Goal: Information Seeking & Learning: Learn about a topic

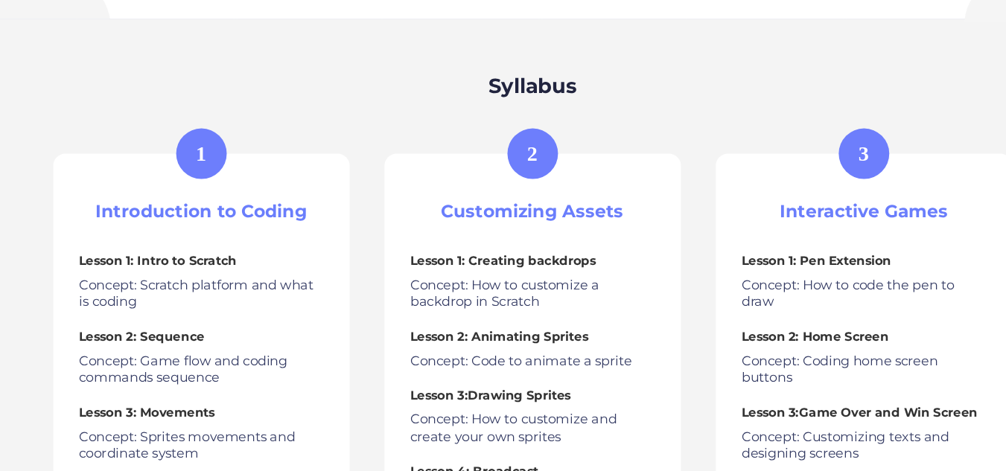
scroll to position [566, 0]
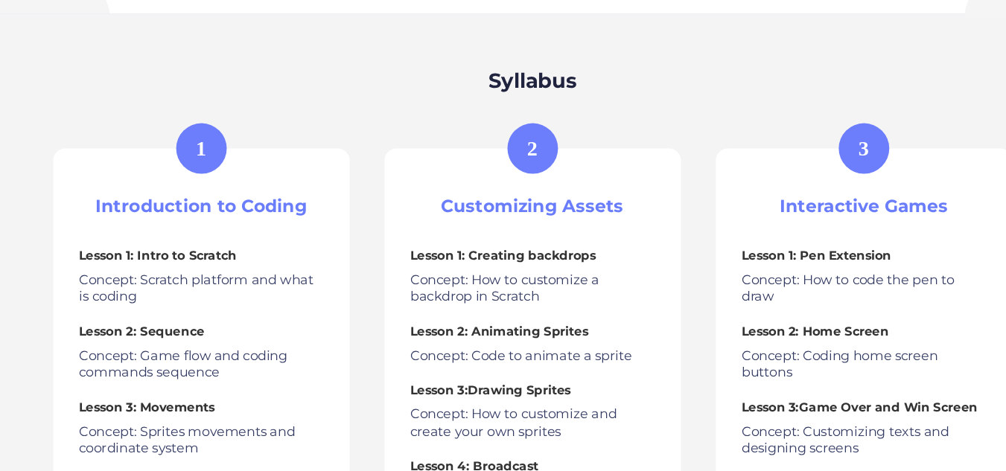
click at [205, 309] on p "Concept: Scratch platform and what is coding" at bounding box center [220, 314] width 209 height 29
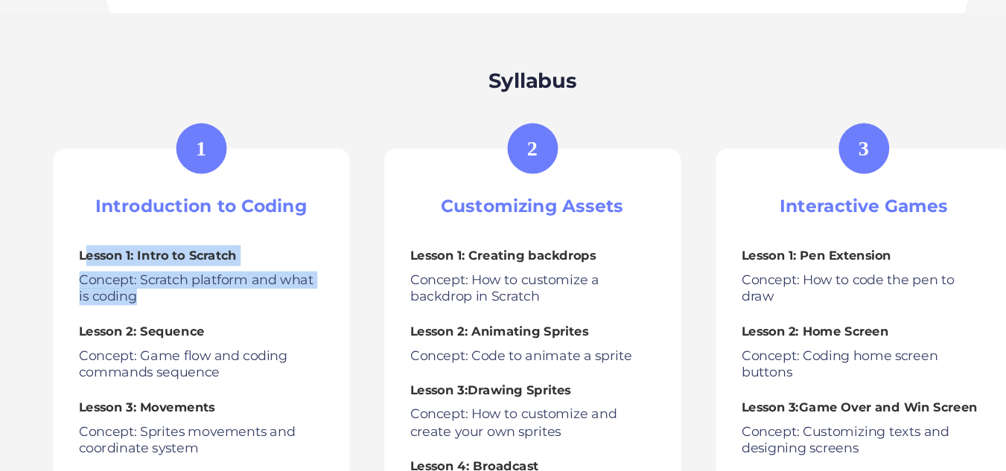
drag, startPoint x: 180, startPoint y: 324, endPoint x: 122, endPoint y: 277, distance: 74.7
click at [122, 277] on div "Lesson 1: Intro to Scratch Concept: Scratch platform and what is coding Lesson …" at bounding box center [220, 415] width 209 height 302
click at [174, 297] on div "Lesson 1: Intro to Scratch Concept: Scratch platform and what is coding Lesson …" at bounding box center [220, 415] width 209 height 302
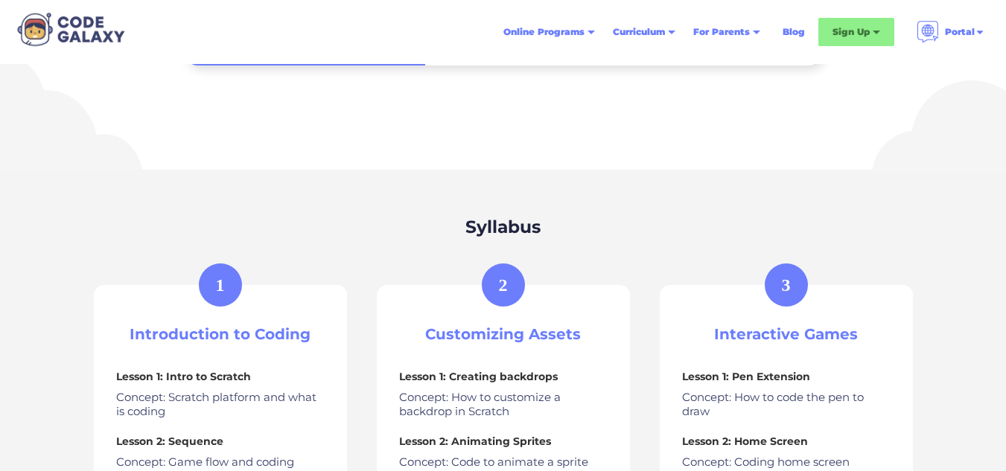
scroll to position [475, 0]
click at [525, 220] on h2 "Syllabus" at bounding box center [503, 228] width 75 height 26
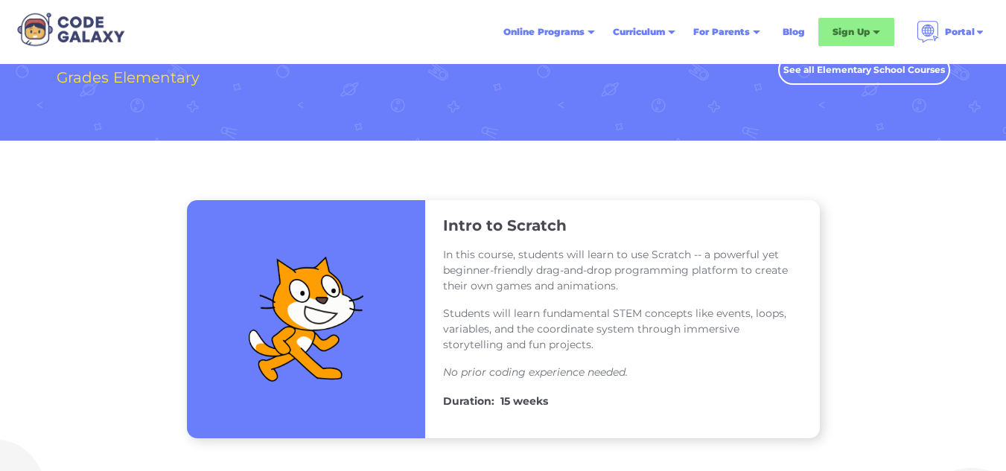
scroll to position [28, 0]
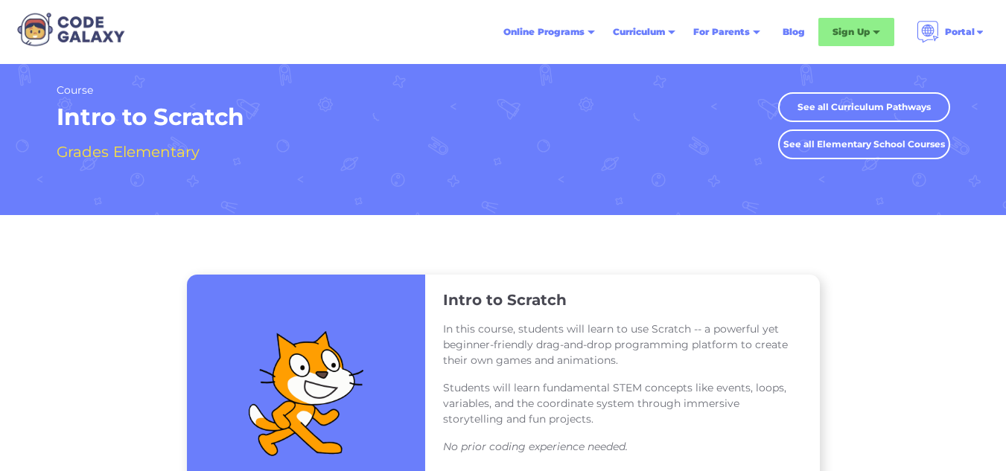
click at [530, 299] on h3 "Intro to Scratch" at bounding box center [505, 299] width 124 height 19
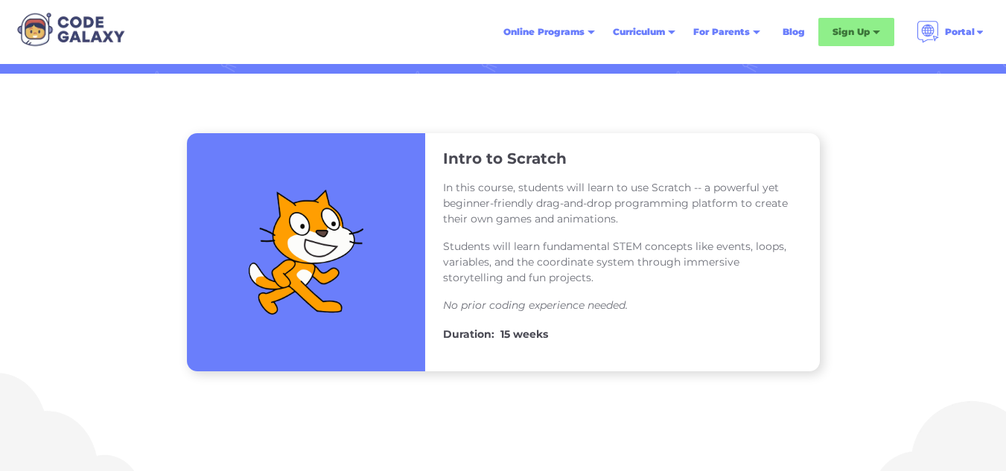
scroll to position [177, 0]
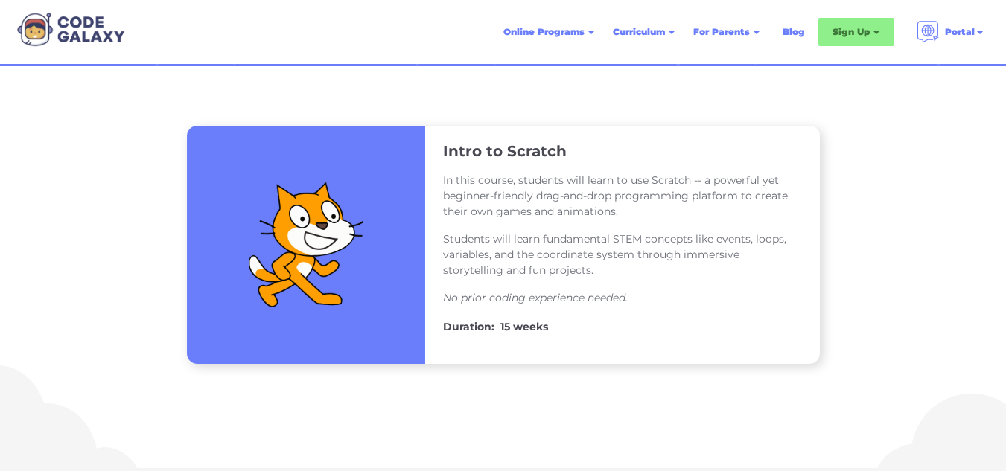
click at [512, 330] on h4 "15 weeks" at bounding box center [525, 327] width 48 height 18
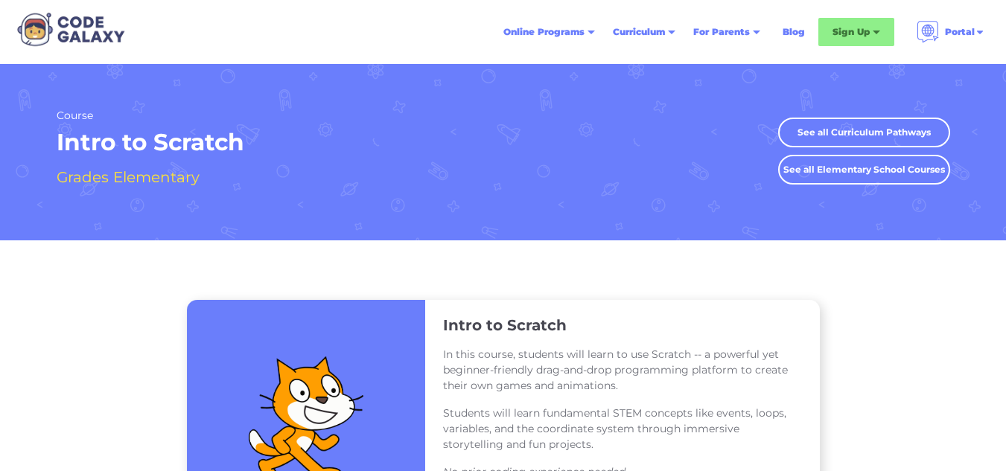
scroll to position [0, 0]
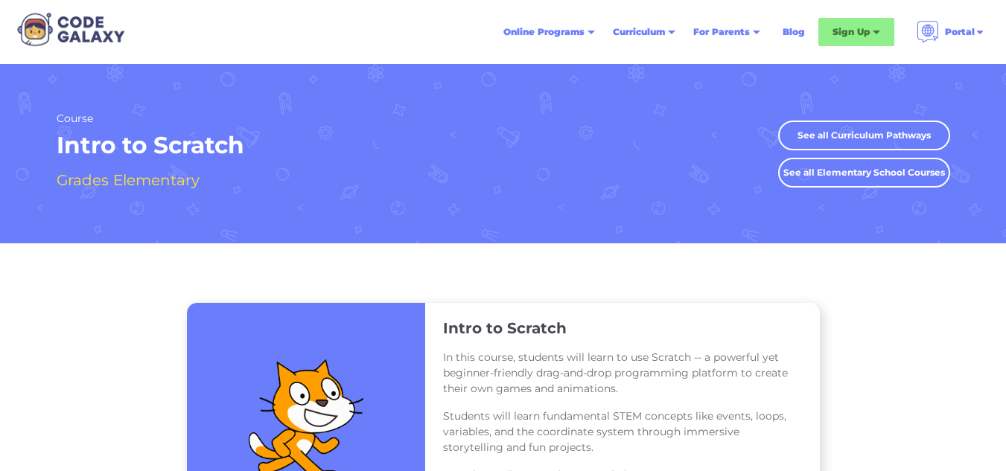
click at [843, 180] on link "See all Elementary School Courses" at bounding box center [864, 173] width 172 height 30
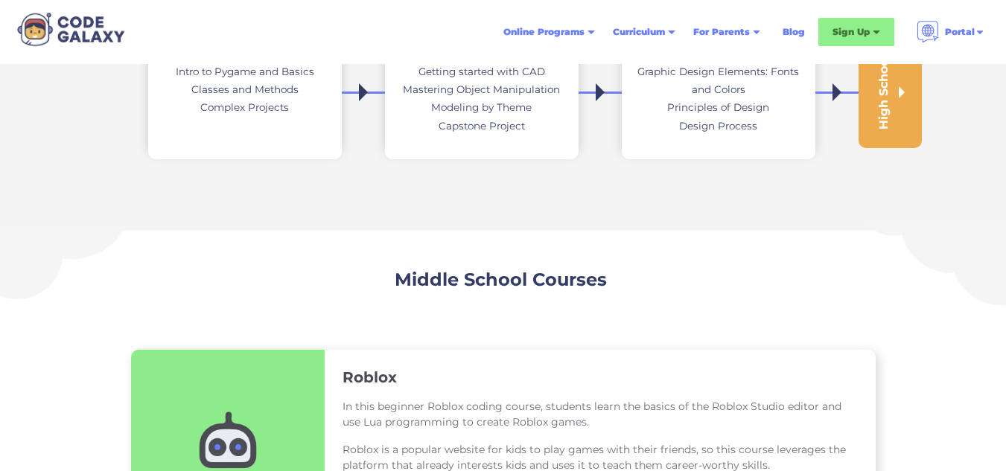
scroll to position [521, 0]
